Goal: Transaction & Acquisition: Purchase product/service

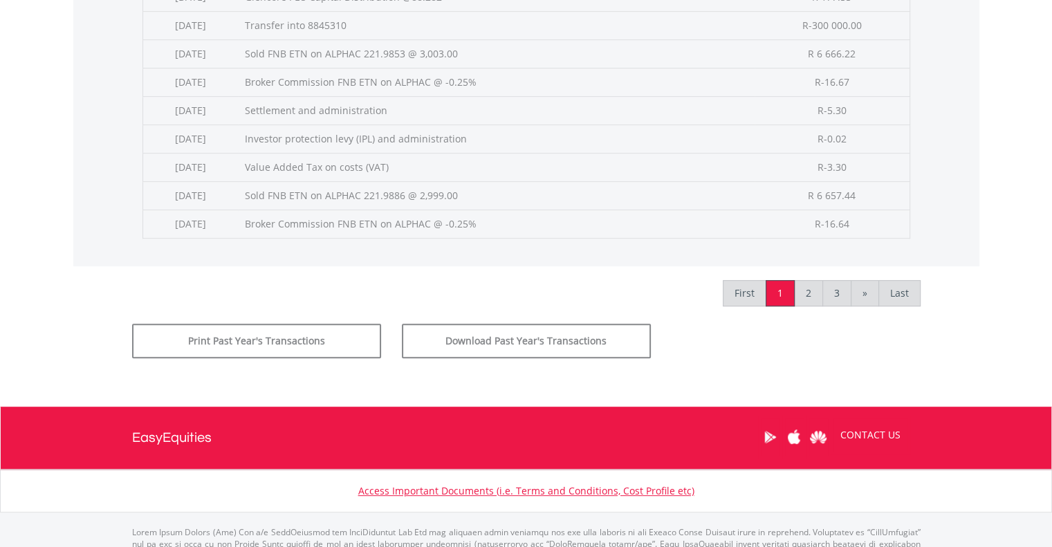
scroll to position [730, 0]
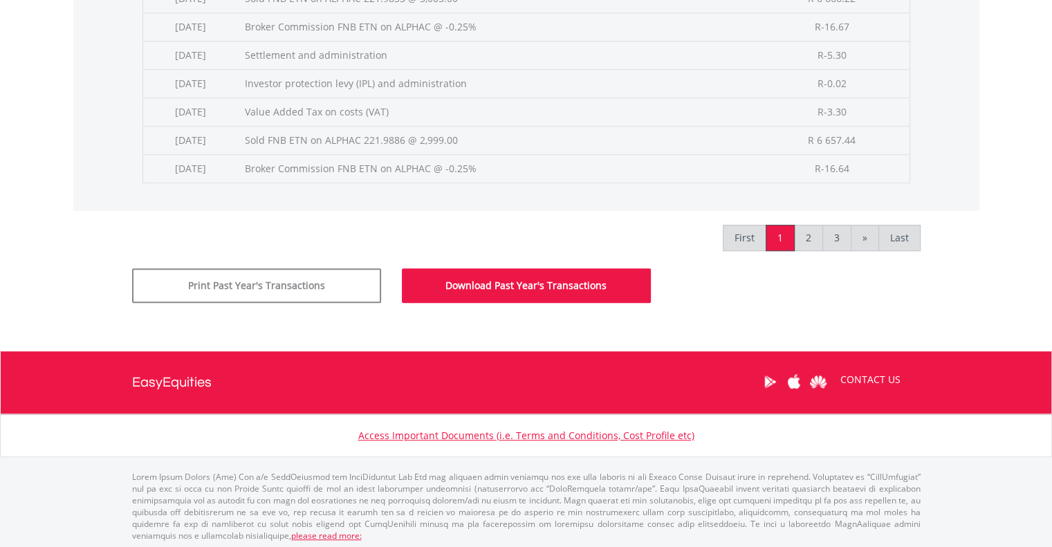
click at [553, 278] on button "Download Past Year's Transactions" at bounding box center [526, 285] width 249 height 35
click at [549, 279] on button "Download Past Year's Transactions" at bounding box center [526, 285] width 249 height 35
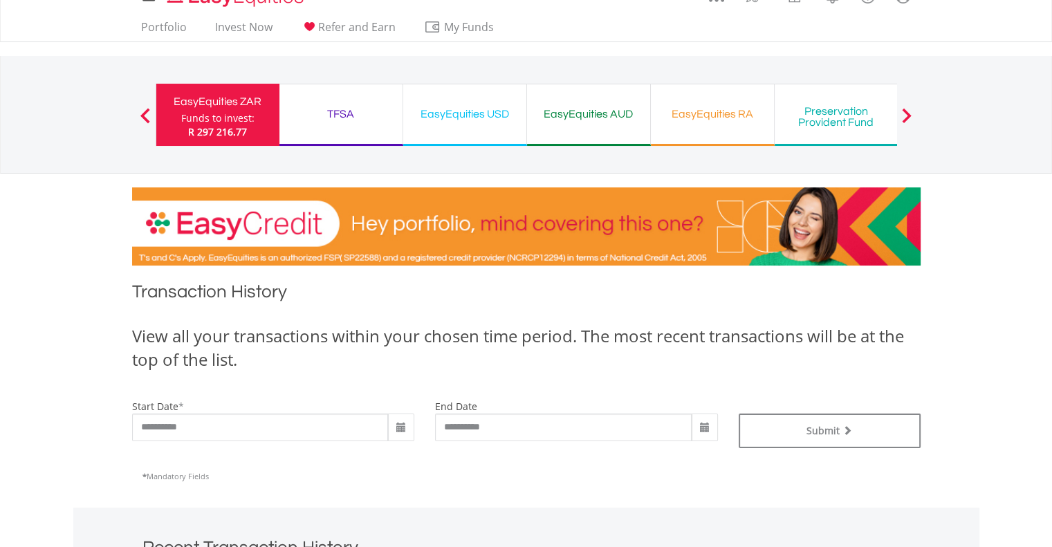
scroll to position [0, 0]
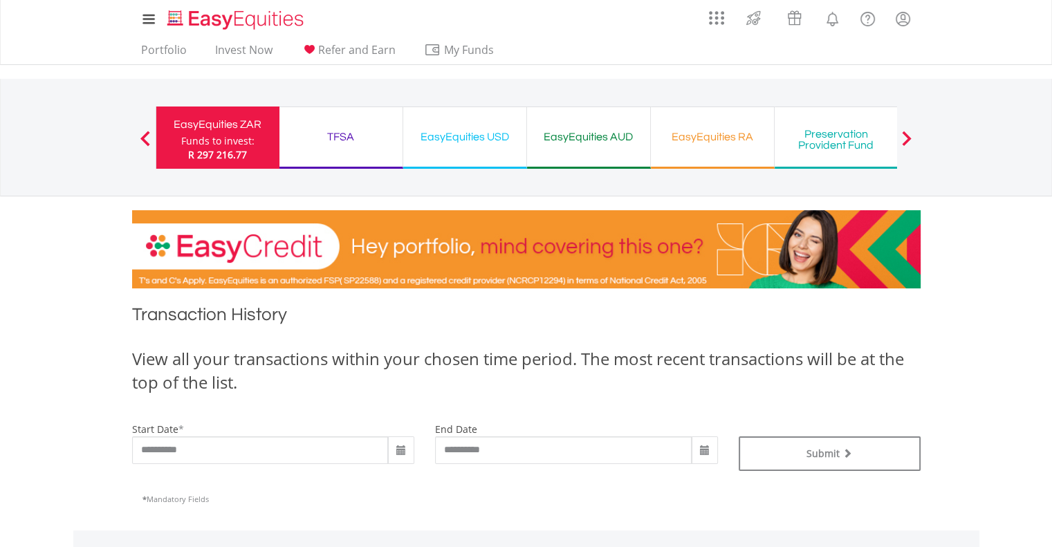
click at [481, 134] on div "EasyEquities USD" at bounding box center [464, 136] width 106 height 19
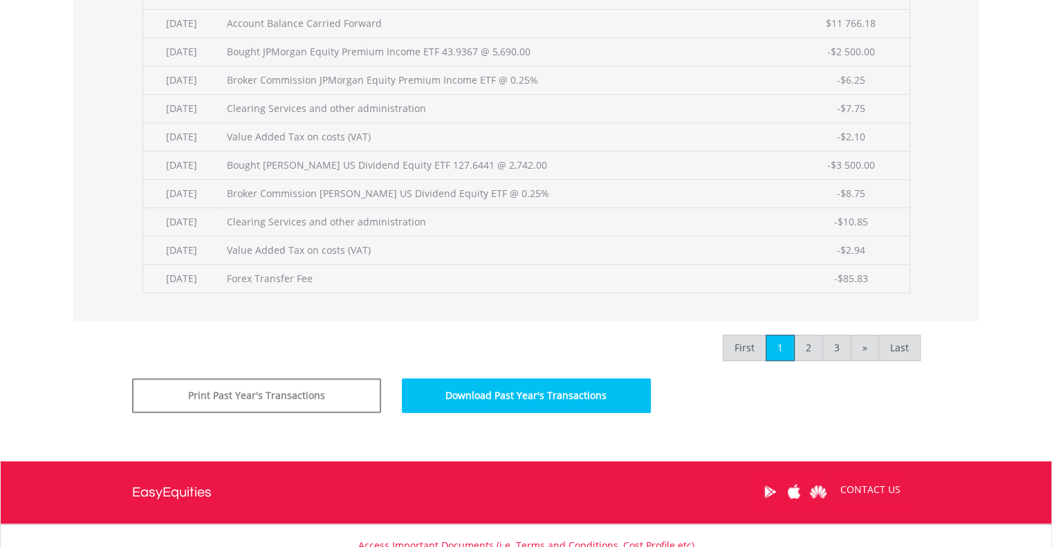
scroll to position [621, 0]
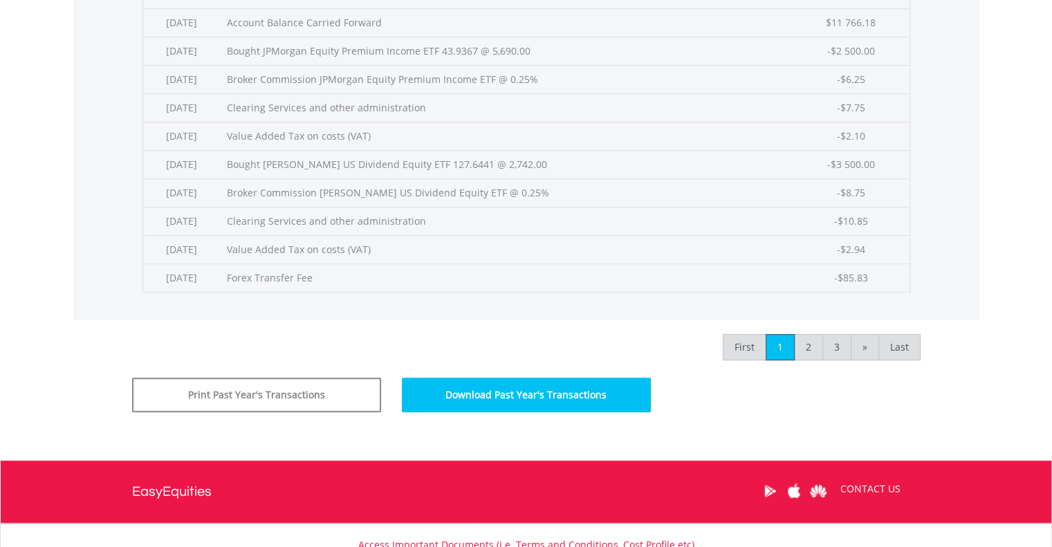
click at [526, 394] on button "Download Past Year's Transactions" at bounding box center [526, 395] width 249 height 35
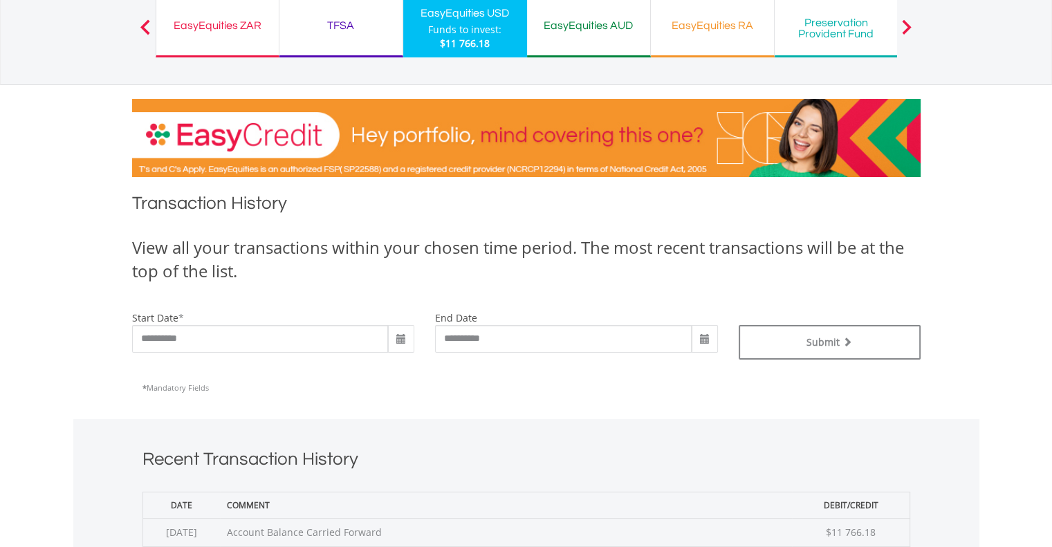
scroll to position [0, 0]
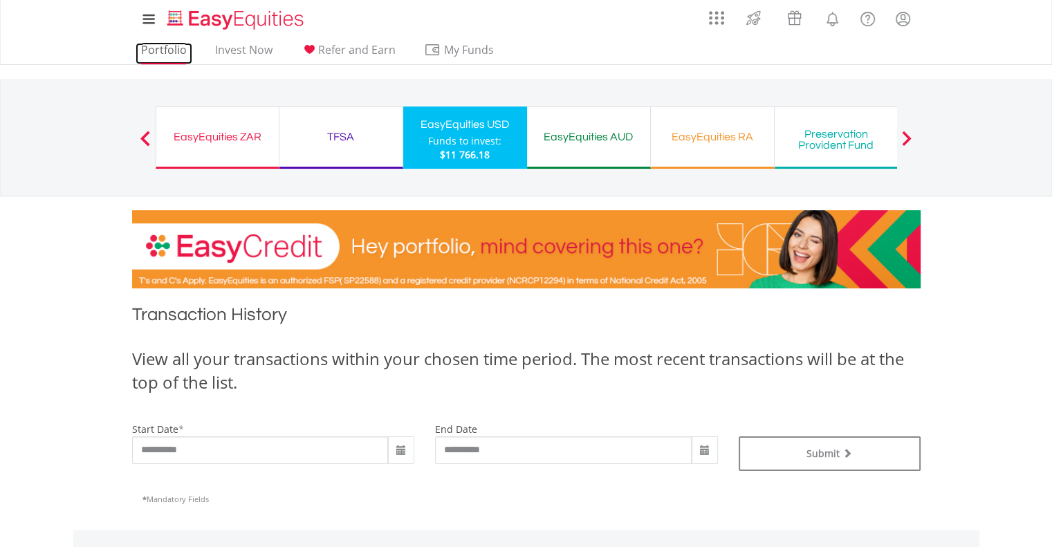
click at [171, 48] on link "Portfolio" at bounding box center [164, 53] width 57 height 21
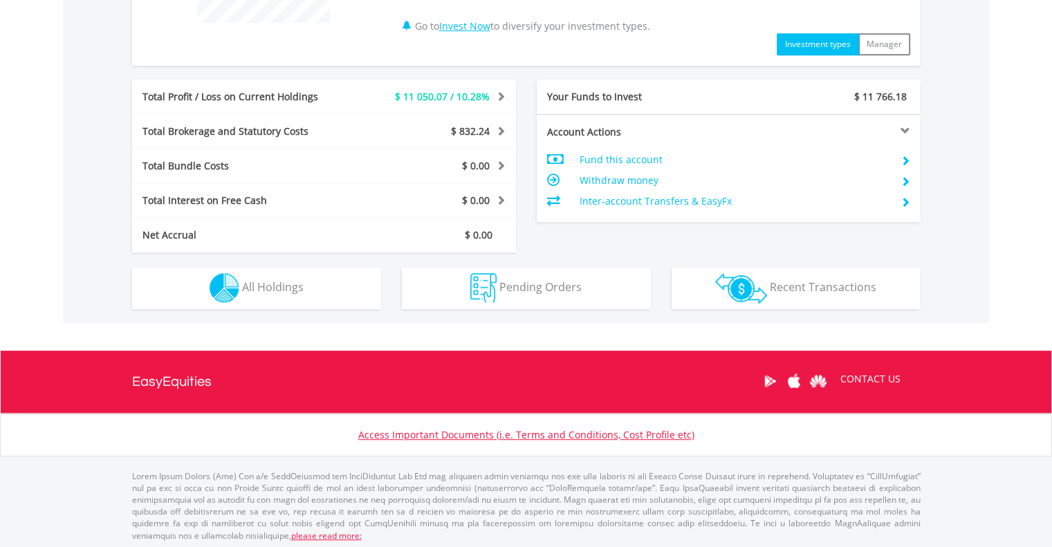
scroll to position [649, 0]
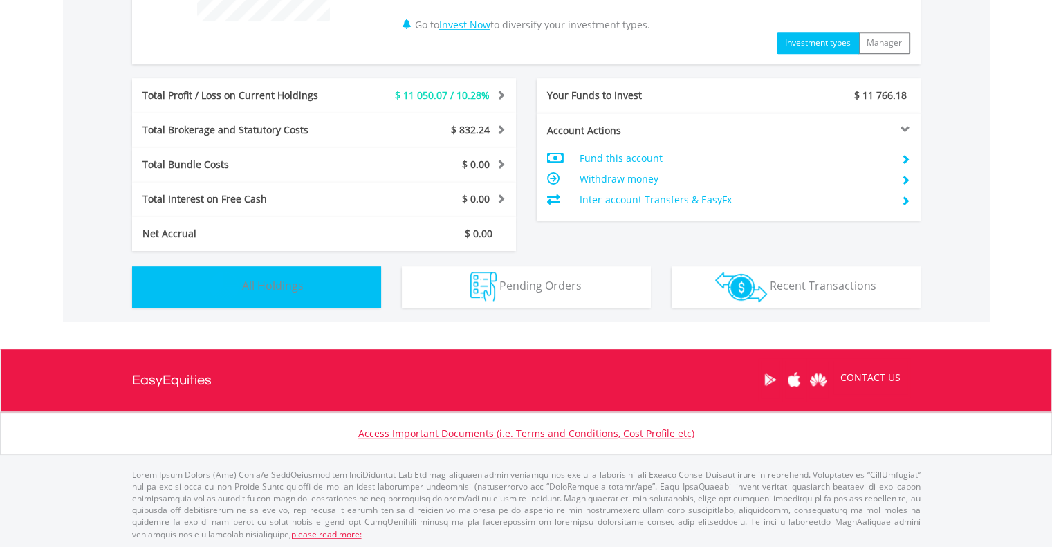
click at [257, 280] on span "All Holdings" at bounding box center [273, 285] width 62 height 15
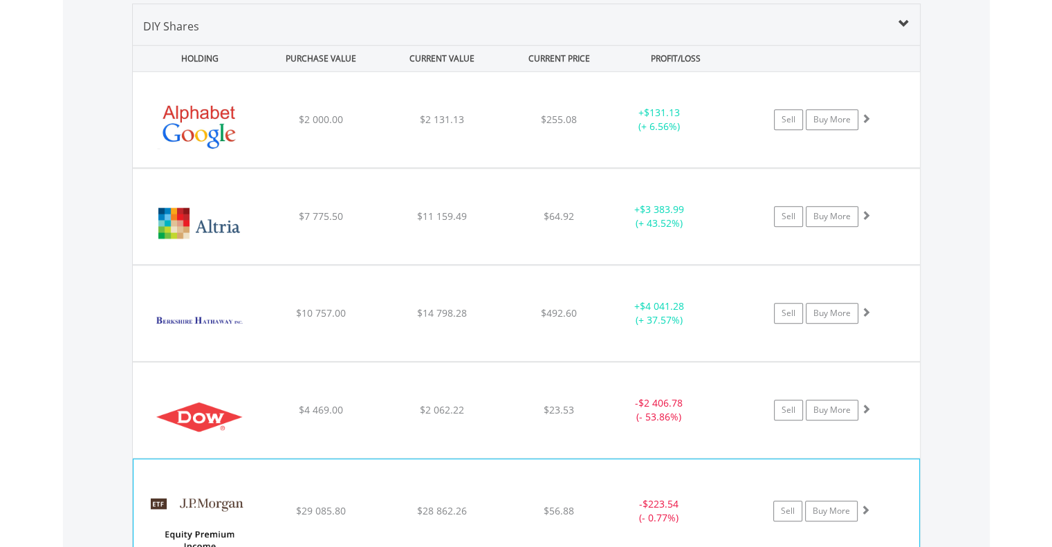
scroll to position [994, 0]
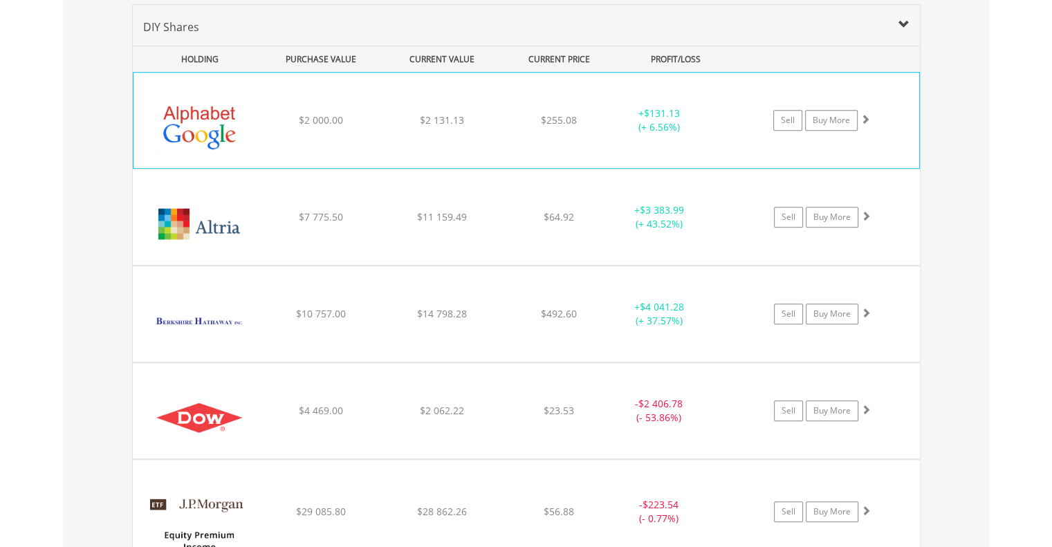
click at [212, 120] on img at bounding box center [199, 127] width 119 height 75
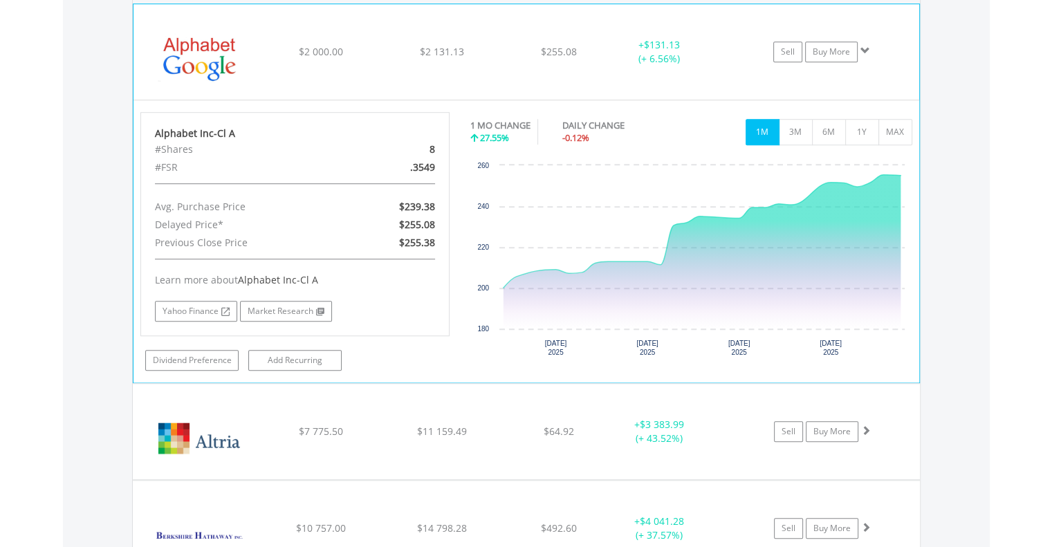
scroll to position [1062, 0]
click at [823, 46] on link "Buy More" at bounding box center [831, 51] width 53 height 21
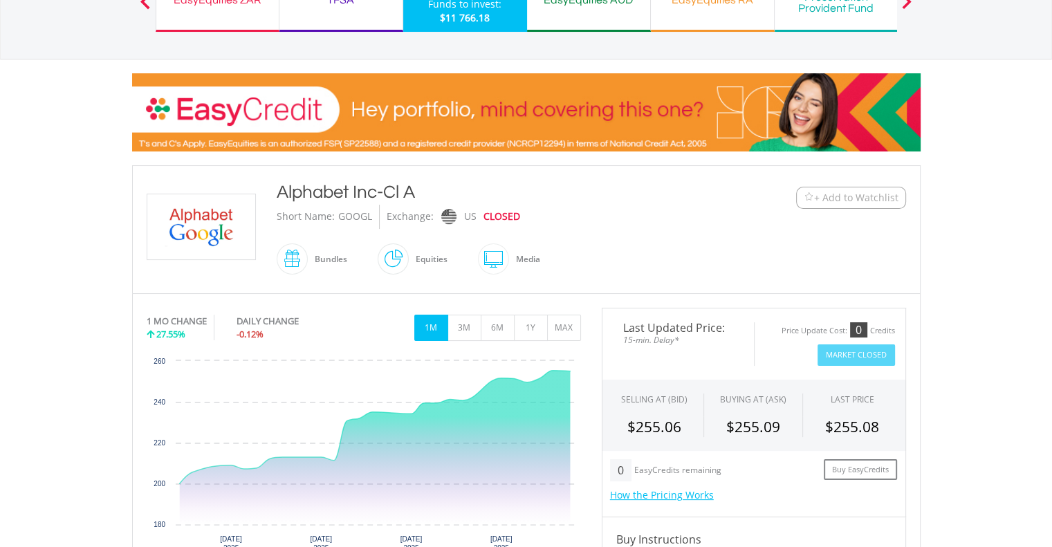
scroll to position [138, 0]
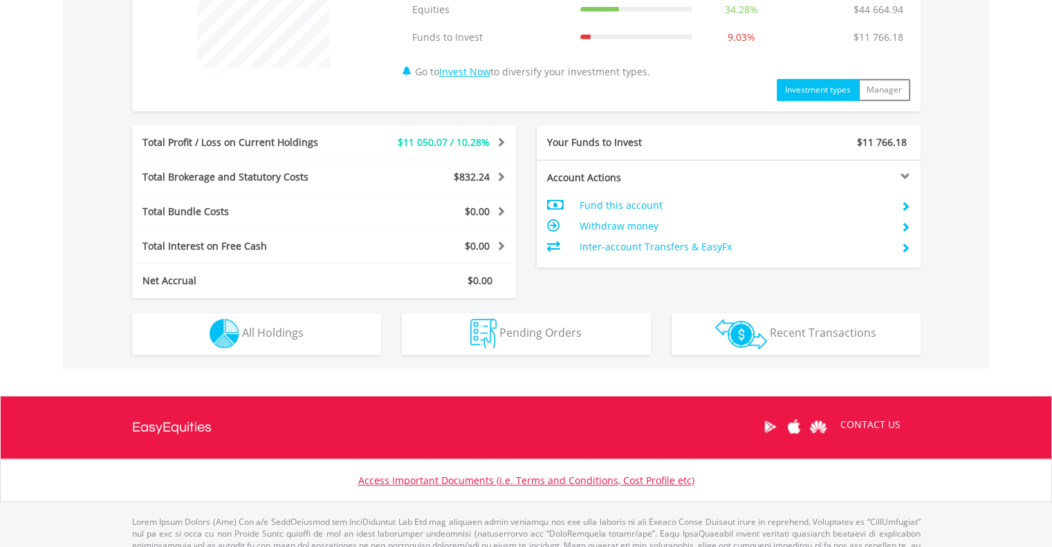
scroll to position [649, 0]
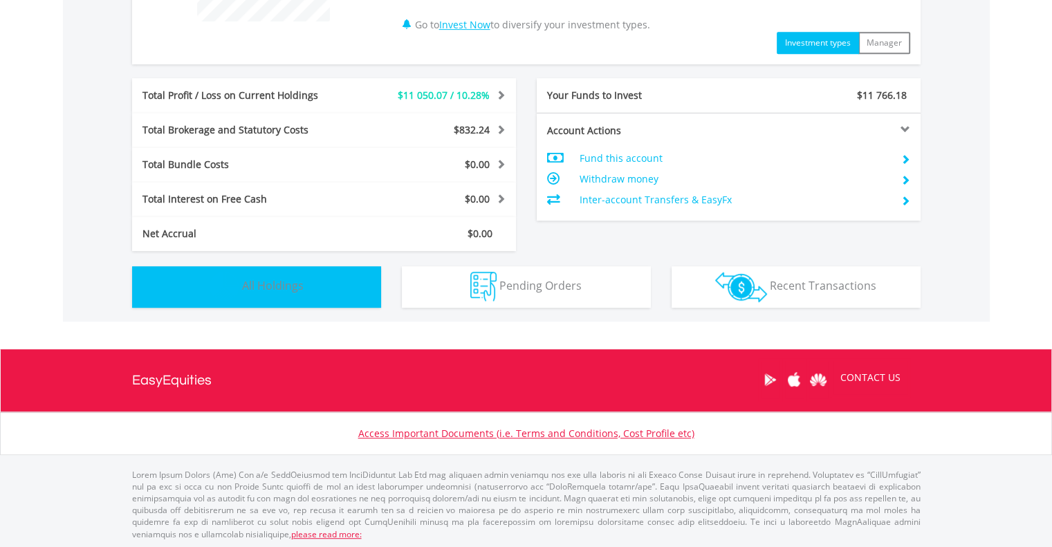
click at [277, 287] on span "All Holdings" at bounding box center [273, 285] width 62 height 15
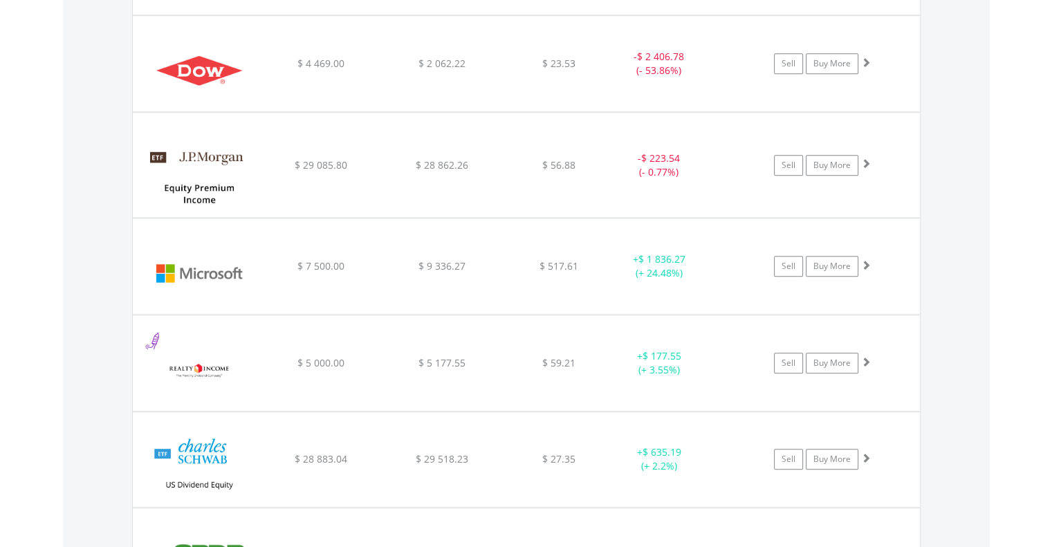
scroll to position [1341, 0]
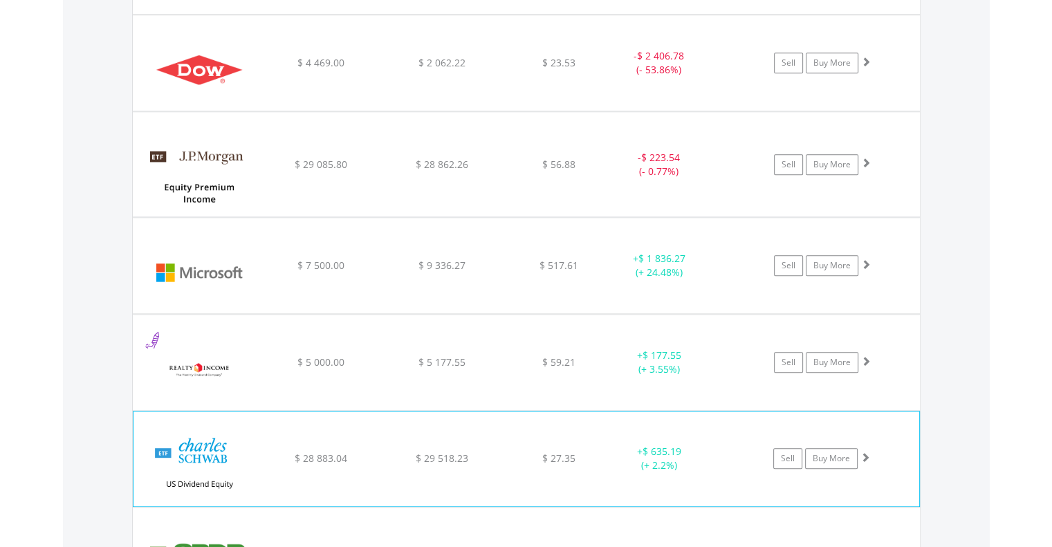
click at [207, 441] on img at bounding box center [199, 465] width 119 height 73
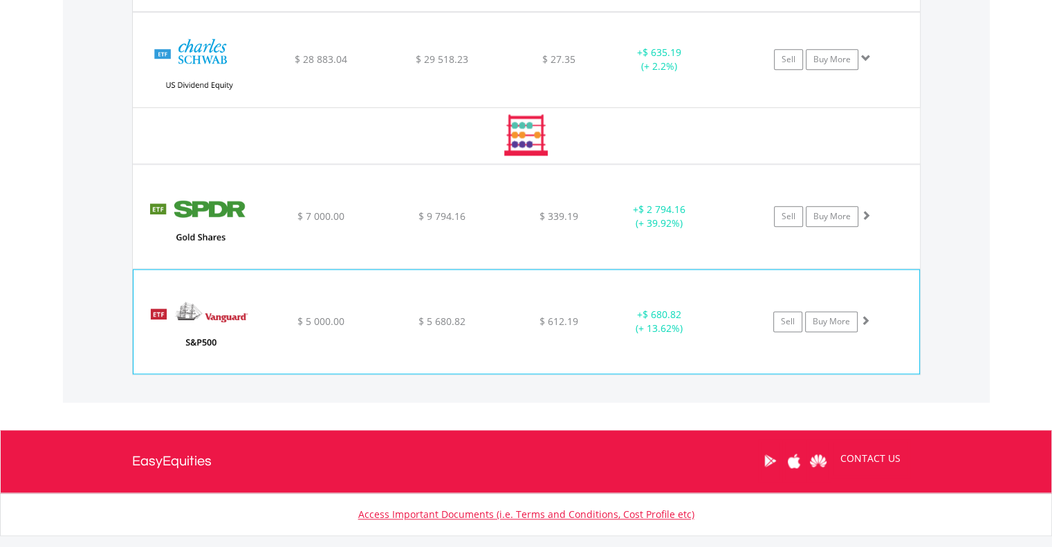
scroll to position [1741, 0]
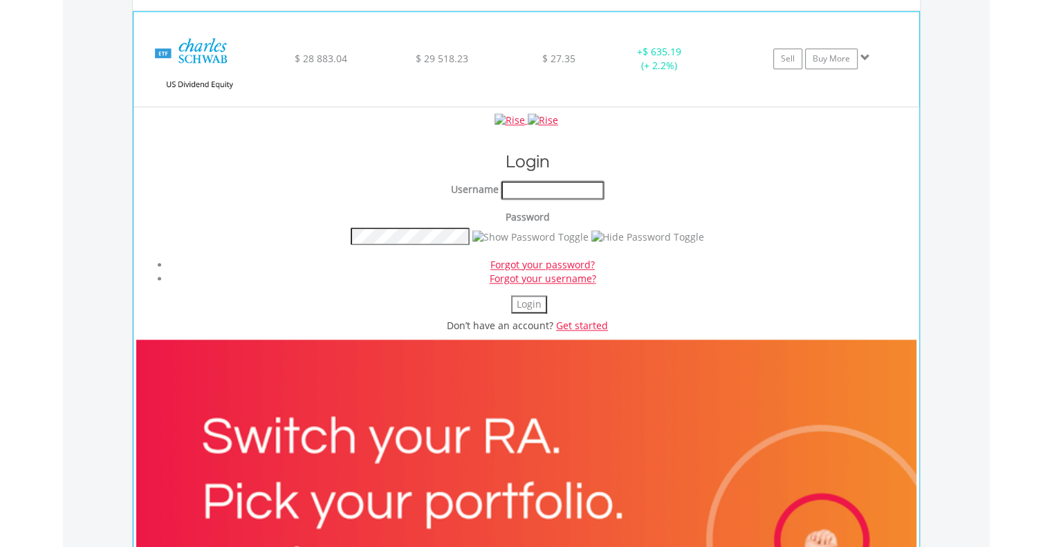
click at [526, 184] on input "text" at bounding box center [552, 190] width 102 height 18
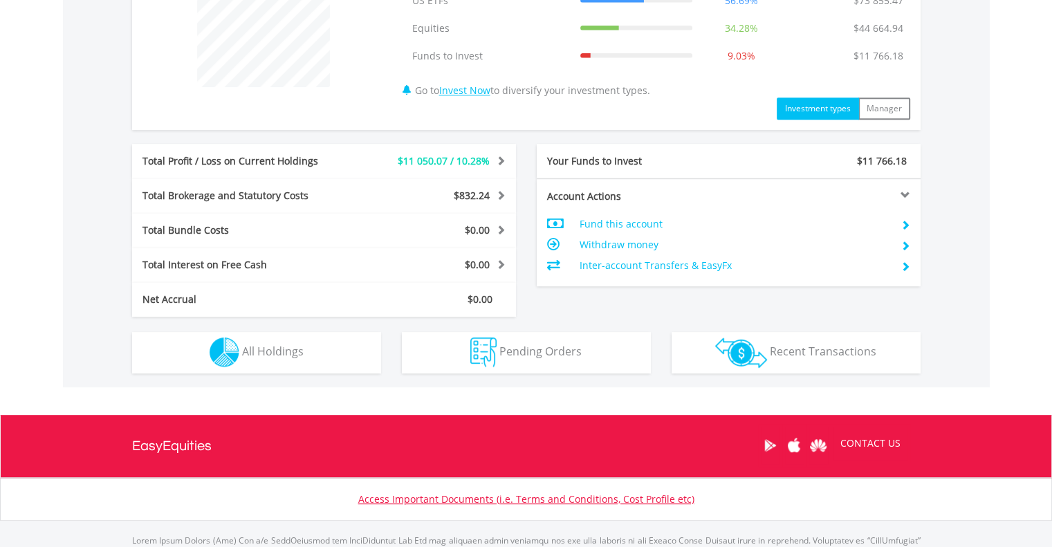
scroll to position [649, 0]
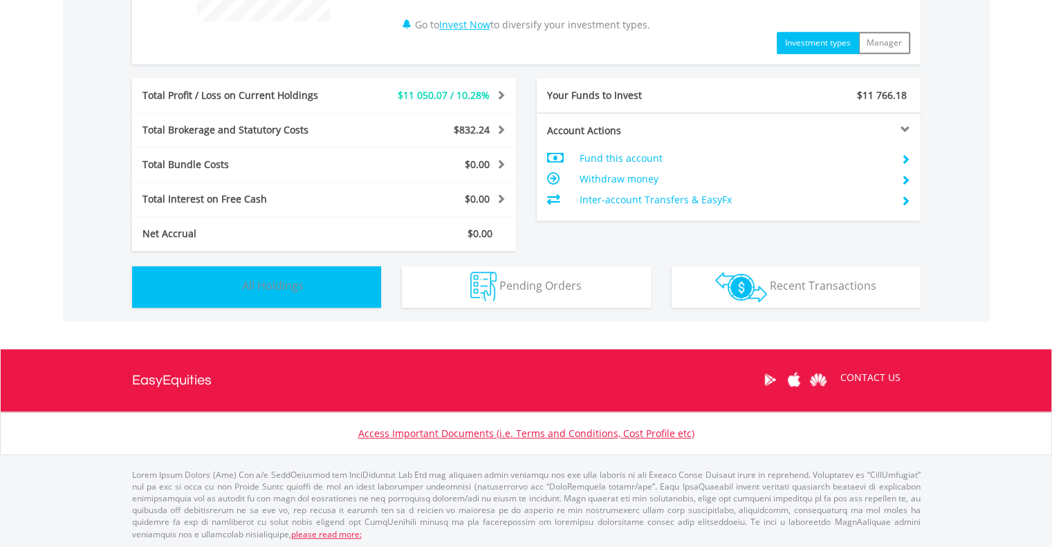
click at [274, 282] on span "All Holdings" at bounding box center [273, 285] width 62 height 15
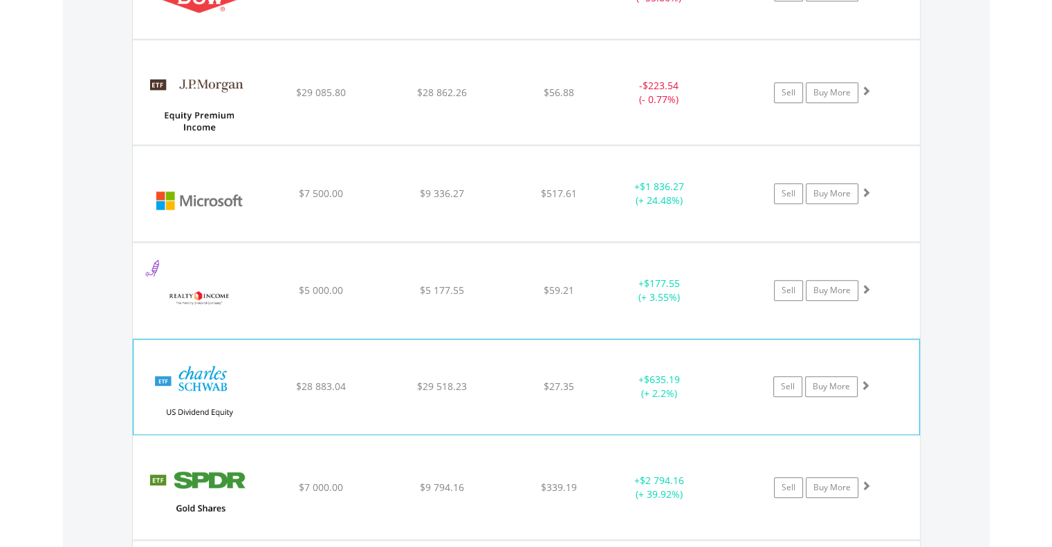
scroll to position [1412, 0]
click at [327, 390] on span "$28 883.04" at bounding box center [321, 387] width 50 height 13
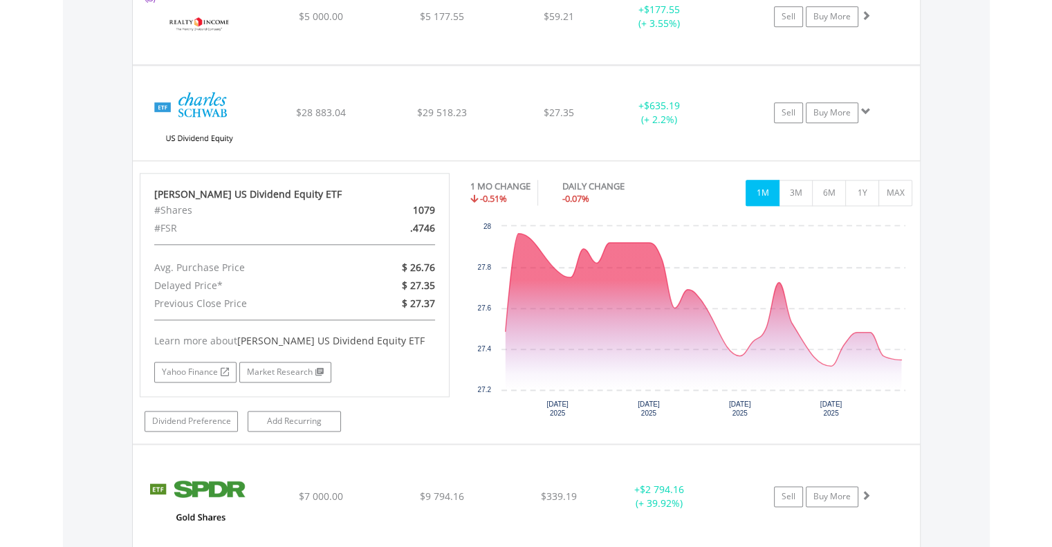
scroll to position [1687, 0]
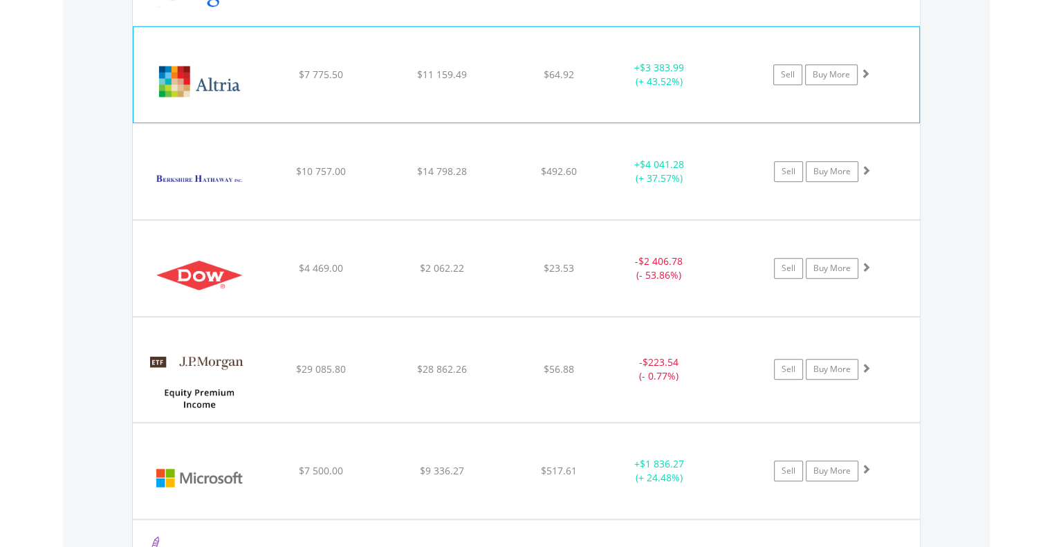
scroll to position [1135, 0]
click at [230, 82] on img at bounding box center [199, 82] width 119 height 75
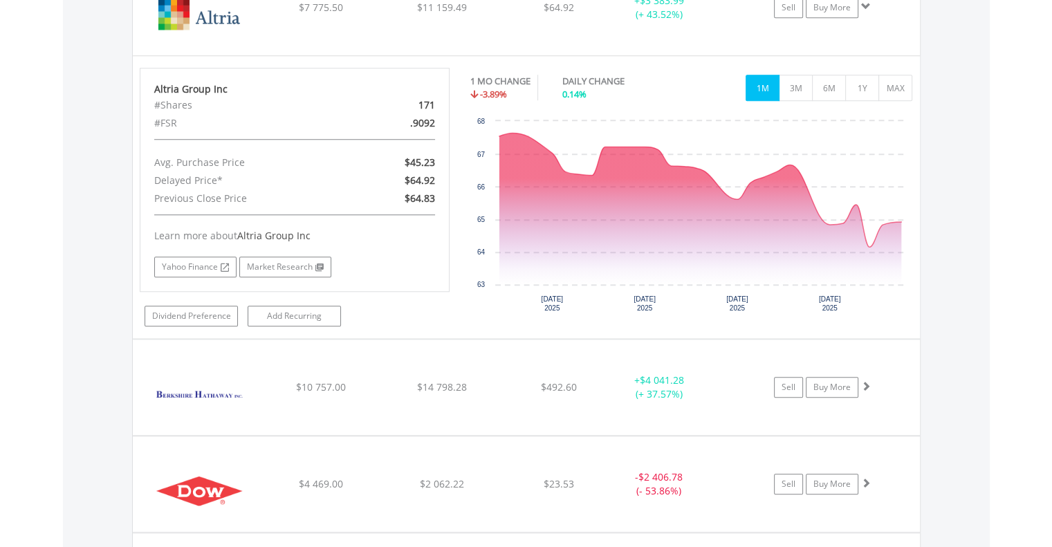
scroll to position [1203, 0]
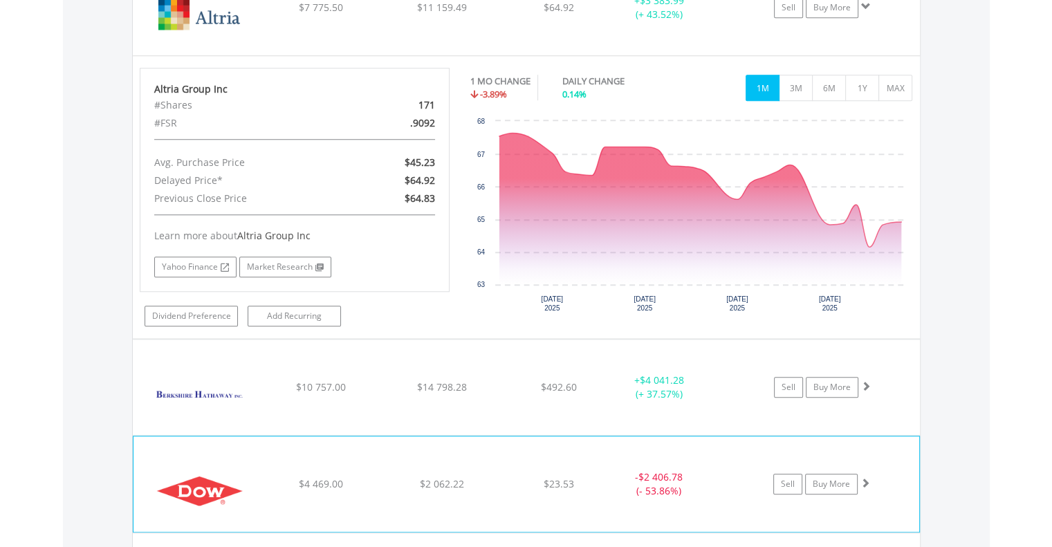
click at [219, 485] on img at bounding box center [199, 491] width 119 height 75
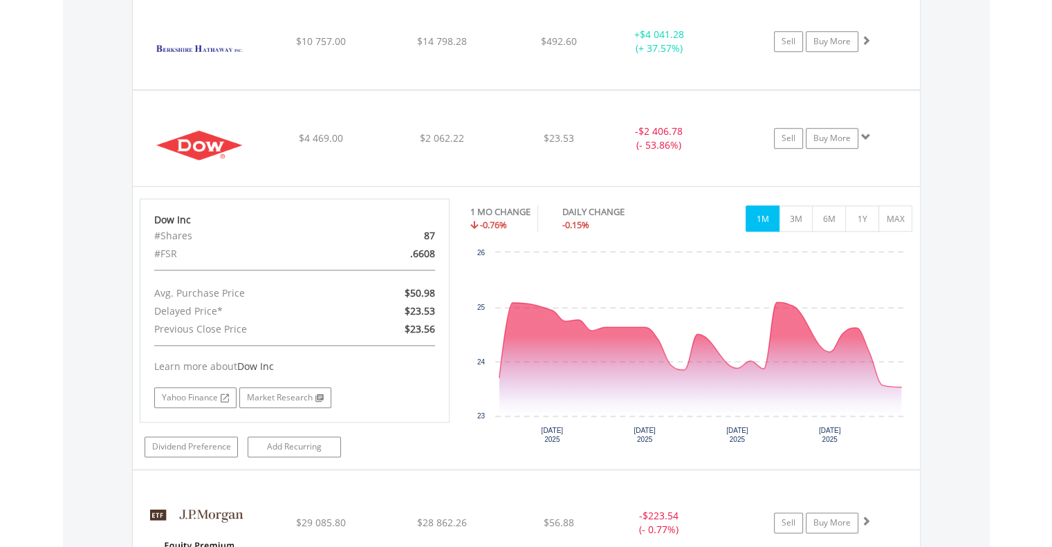
scroll to position [1549, 0]
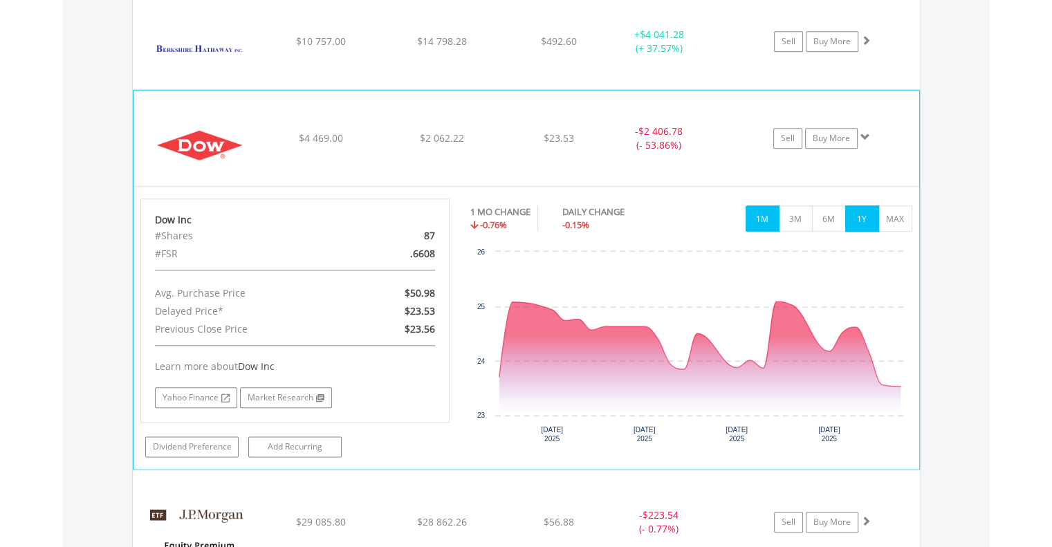
click at [863, 212] on button "1Y" at bounding box center [862, 218] width 34 height 26
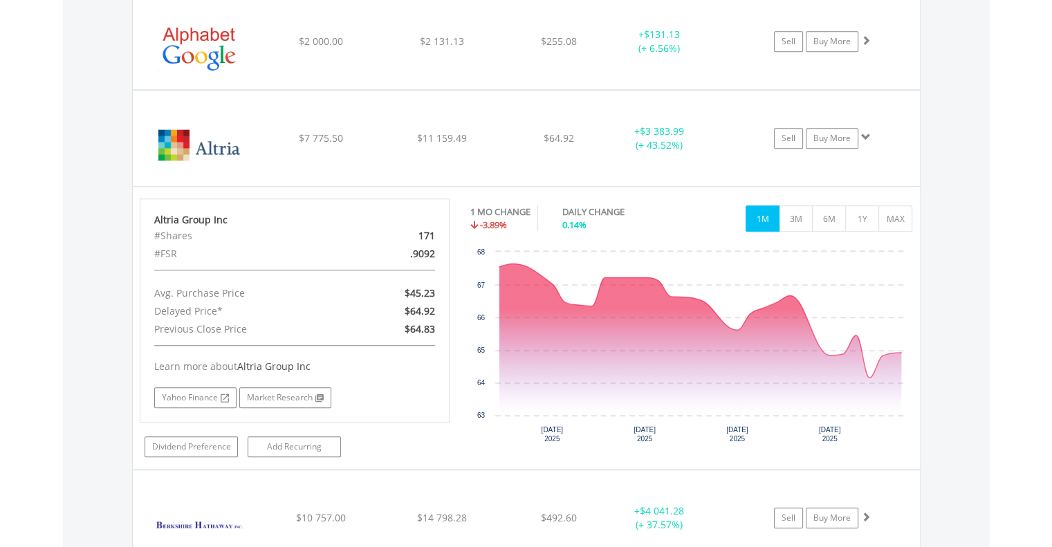
scroll to position [1072, 0]
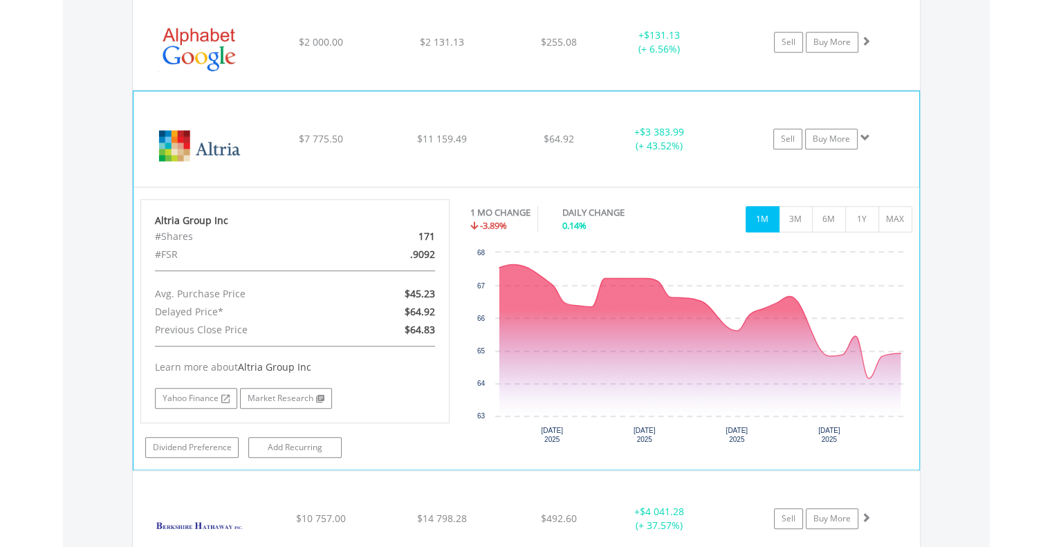
click at [867, 133] on span at bounding box center [865, 138] width 10 height 10
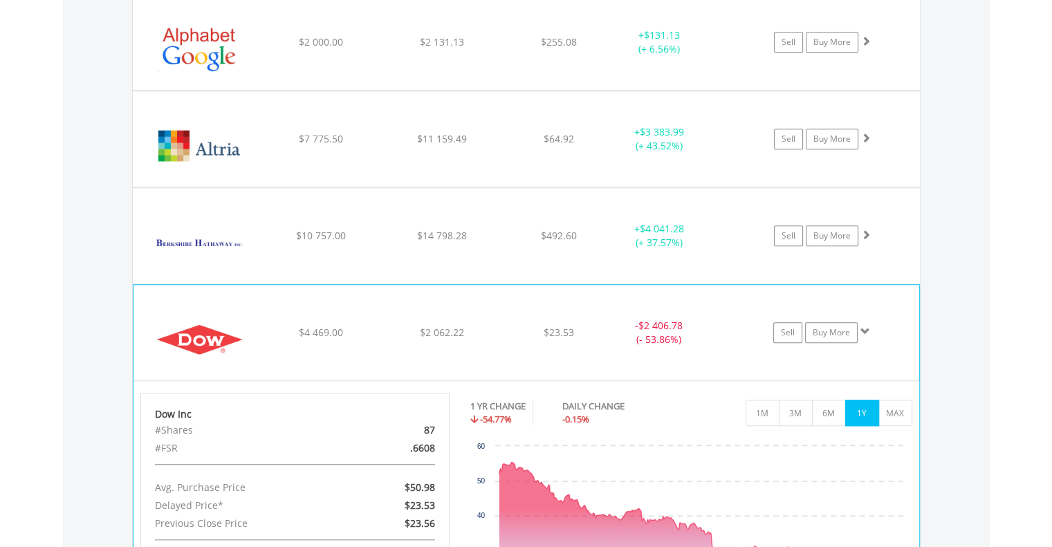
click at [863, 328] on span at bounding box center [865, 331] width 10 height 10
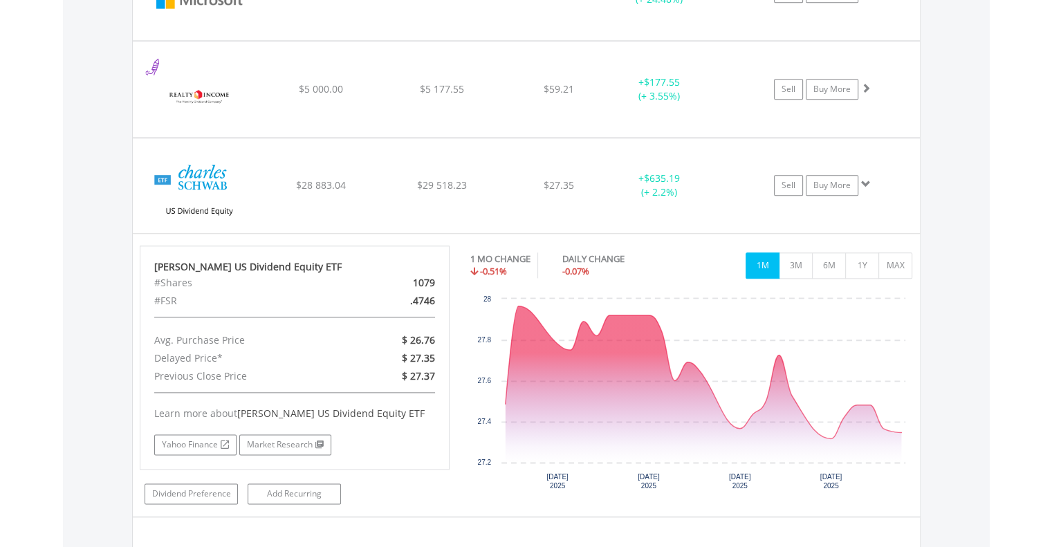
scroll to position [1615, 0]
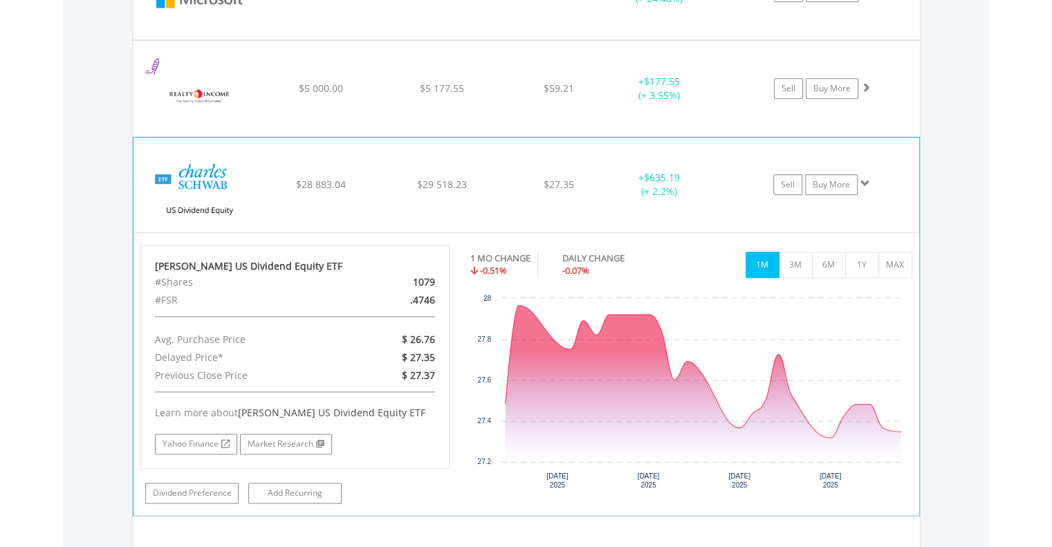
click at [867, 178] on span at bounding box center [865, 183] width 10 height 10
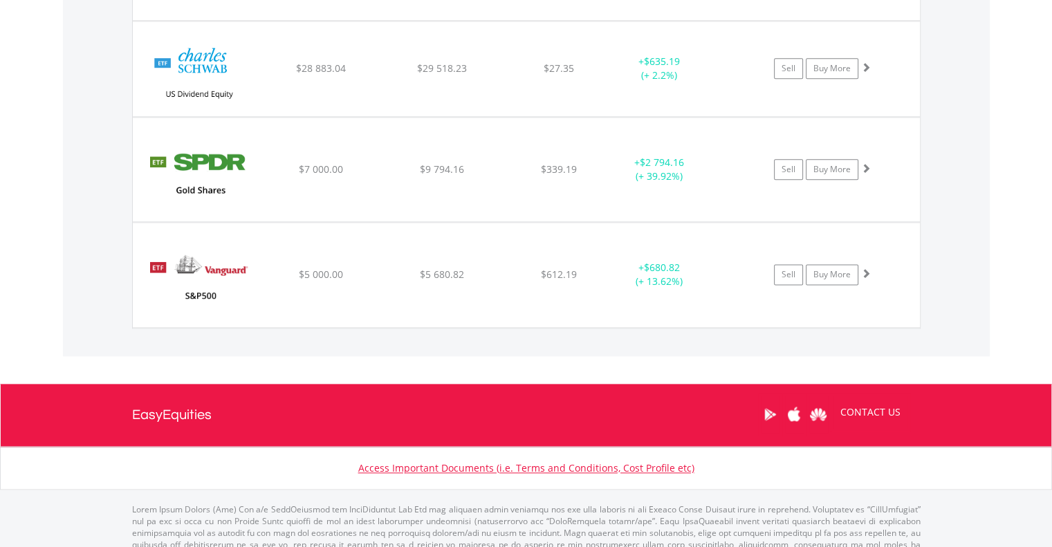
scroll to position [1763, 0]
